Goal: Register for event/course

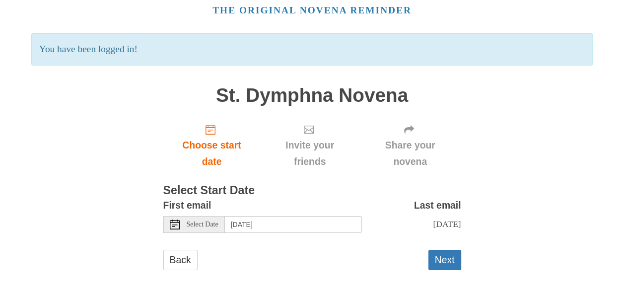
scroll to position [53, 0]
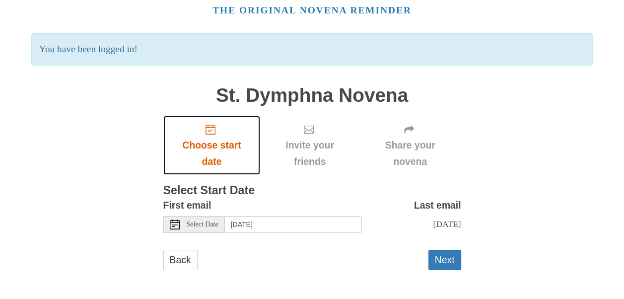
click at [210, 125] on icon "Choose start date" at bounding box center [210, 130] width 10 height 10
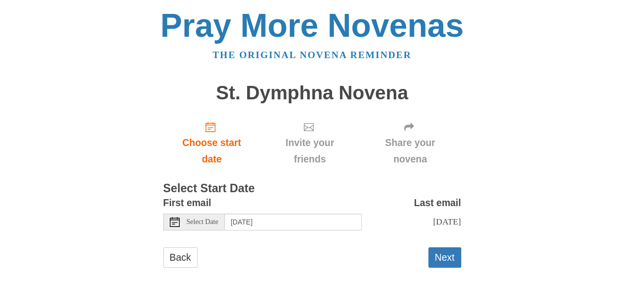
click at [194, 222] on span "Select Date" at bounding box center [203, 221] width 32 height 7
click at [448, 267] on button "Next" at bounding box center [444, 257] width 33 height 20
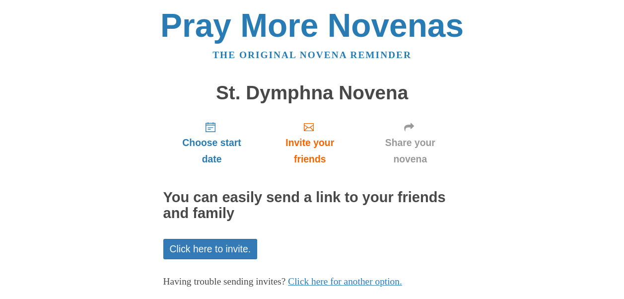
scroll to position [54, 0]
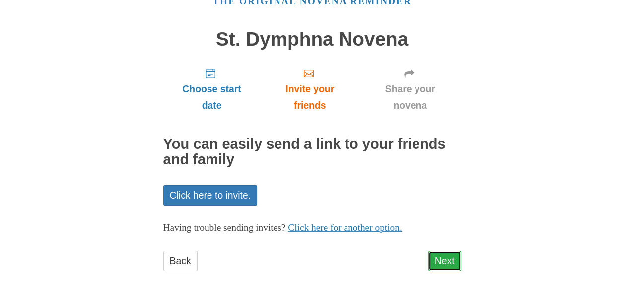
click at [440, 257] on link "Next" at bounding box center [444, 261] width 33 height 20
click at [448, 255] on link "Next" at bounding box center [444, 261] width 33 height 20
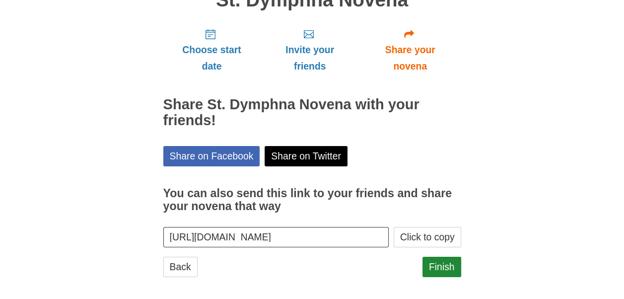
scroll to position [99, 0]
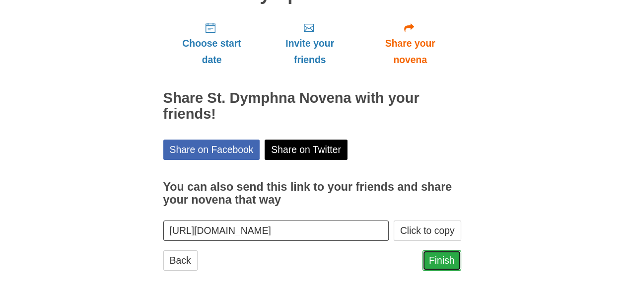
click at [448, 260] on link "Finish" at bounding box center [441, 260] width 39 height 20
